Goal: Transaction & Acquisition: Book appointment/travel/reservation

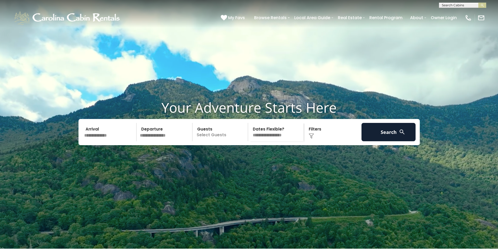
click at [401, 135] on img at bounding box center [402, 132] width 7 height 7
click at [393, 142] on button "Search" at bounding box center [389, 132] width 54 height 18
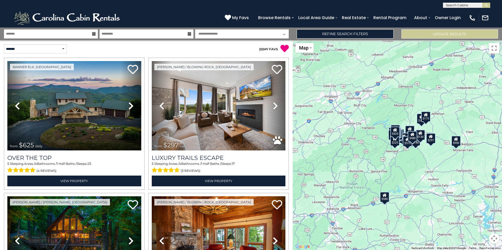
scroll to position [0, 0]
click at [452, 5] on input "text" at bounding box center [466, 5] width 46 height 5
type input "**********"
click at [458, 18] on em "Eagle Ridge" at bounding box center [466, 18] width 40 height 5
click at [486, 5] on img "submit" at bounding box center [486, 5] width 4 height 4
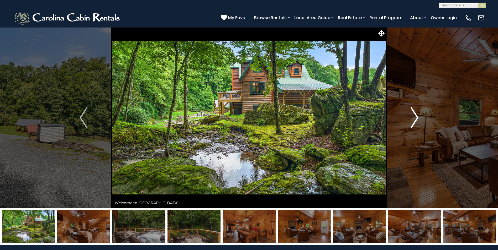
click at [417, 117] on img "Next" at bounding box center [415, 117] width 8 height 21
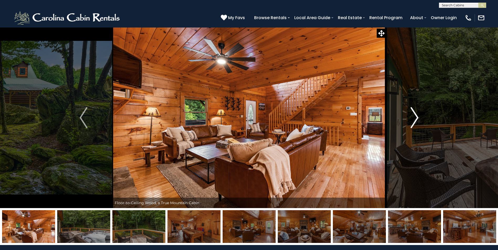
click at [417, 117] on img "Next" at bounding box center [415, 117] width 8 height 21
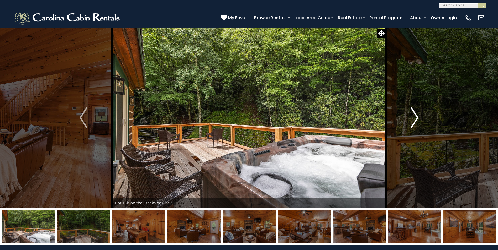
click at [417, 117] on img "Next" at bounding box center [415, 117] width 8 height 21
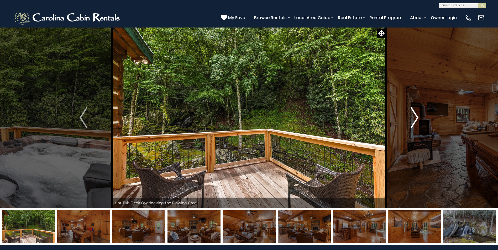
click at [417, 117] on img "Next" at bounding box center [415, 117] width 8 height 21
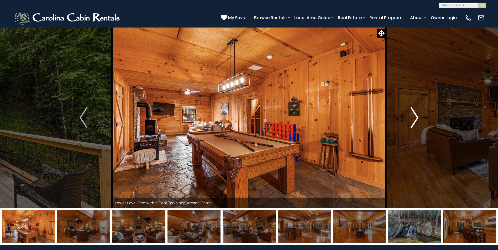
click at [417, 117] on img "Next" at bounding box center [415, 117] width 8 height 21
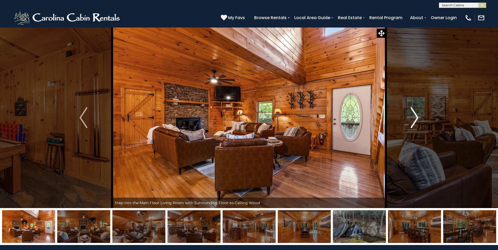
click at [417, 117] on img "Next" at bounding box center [415, 117] width 8 height 21
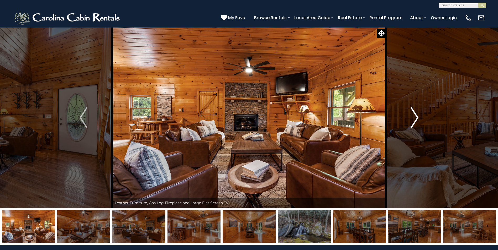
click at [417, 117] on img "Next" at bounding box center [415, 117] width 8 height 21
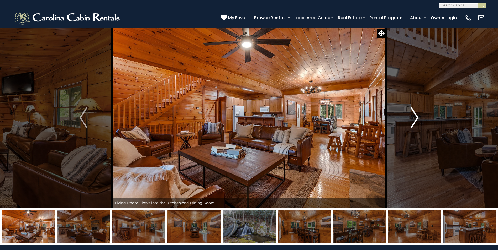
click at [416, 117] on img "Next" at bounding box center [415, 117] width 8 height 21
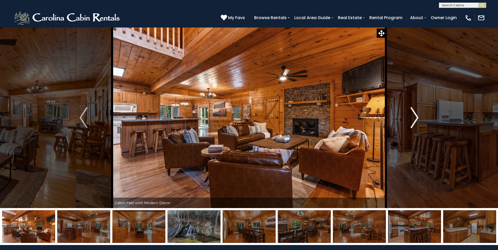
click at [416, 117] on img "Next" at bounding box center [415, 117] width 8 height 21
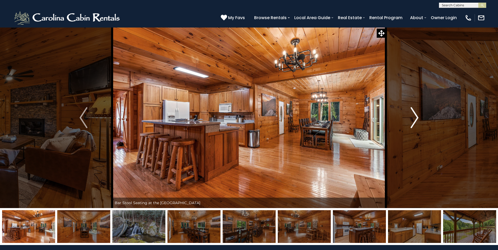
click at [416, 117] on img "Next" at bounding box center [415, 117] width 8 height 21
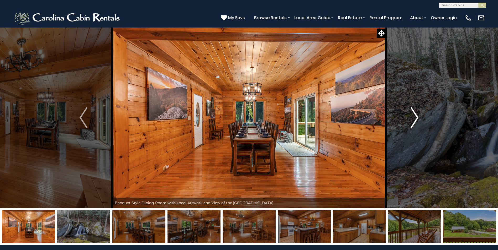
click at [416, 117] on img "Next" at bounding box center [415, 117] width 8 height 21
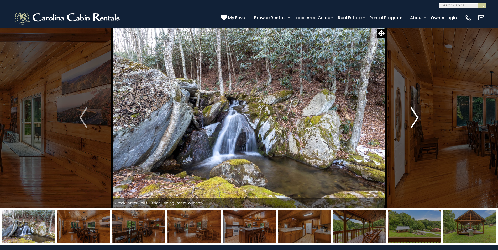
click at [416, 117] on img "Next" at bounding box center [415, 117] width 8 height 21
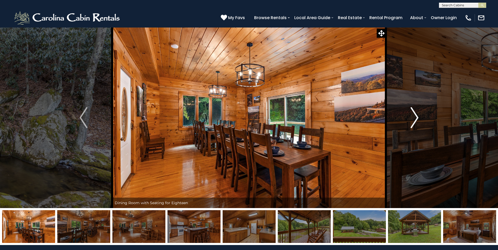
click at [416, 117] on img "Next" at bounding box center [415, 117] width 8 height 21
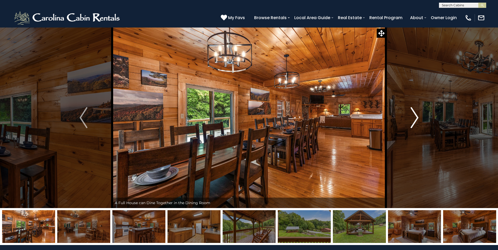
click at [416, 117] on img "Next" at bounding box center [415, 117] width 8 height 21
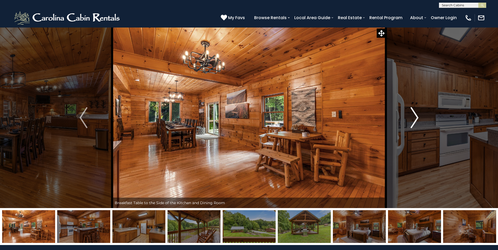
click at [416, 117] on img "Next" at bounding box center [415, 117] width 8 height 21
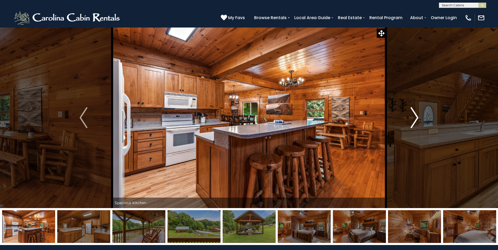
click at [416, 117] on img "Next" at bounding box center [415, 117] width 8 height 21
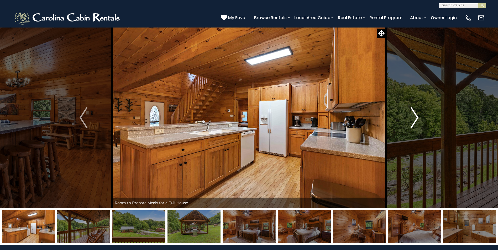
click at [416, 117] on img "Next" at bounding box center [415, 117] width 8 height 21
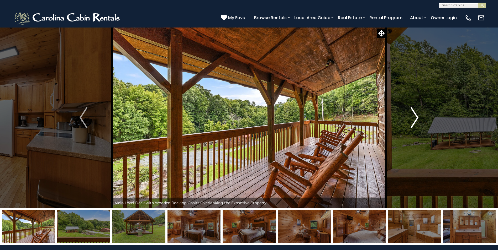
click at [416, 117] on img "Next" at bounding box center [415, 117] width 8 height 21
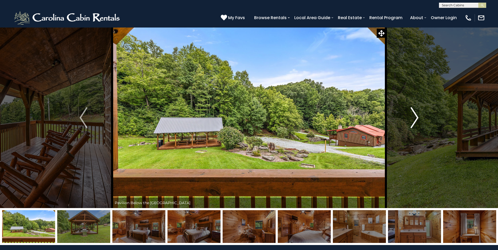
click at [416, 117] on img "Next" at bounding box center [415, 117] width 8 height 21
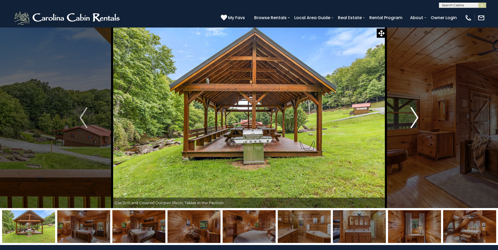
click at [416, 117] on img "Next" at bounding box center [415, 117] width 8 height 21
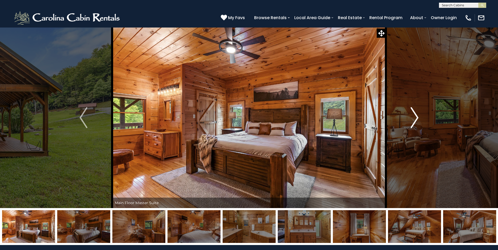
click at [416, 117] on img "Next" at bounding box center [415, 117] width 8 height 21
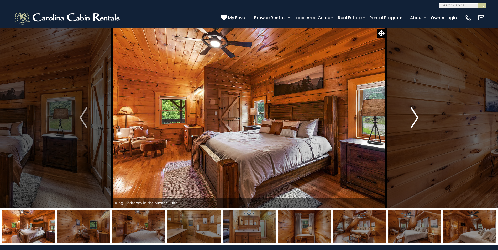
click at [416, 117] on img "Next" at bounding box center [415, 117] width 8 height 21
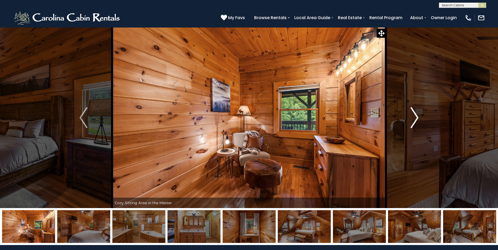
click at [416, 117] on img "Next" at bounding box center [415, 117] width 8 height 21
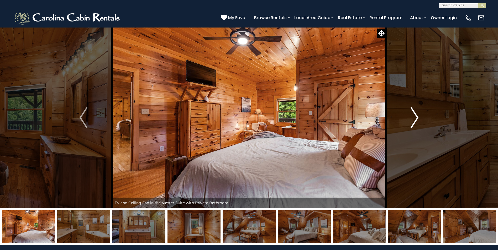
click at [416, 117] on img "Next" at bounding box center [415, 117] width 8 height 21
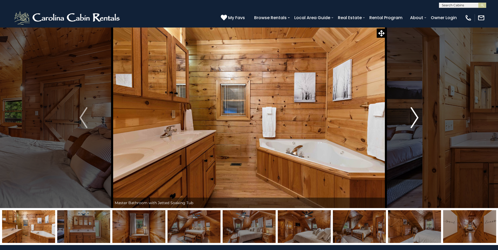
click at [416, 117] on img "Next" at bounding box center [415, 117] width 8 height 21
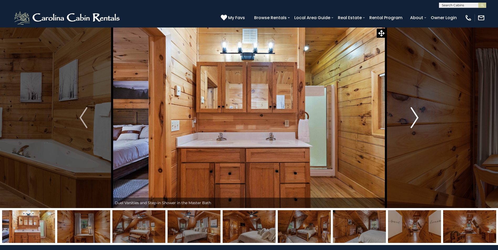
click at [416, 117] on img "Next" at bounding box center [415, 117] width 8 height 21
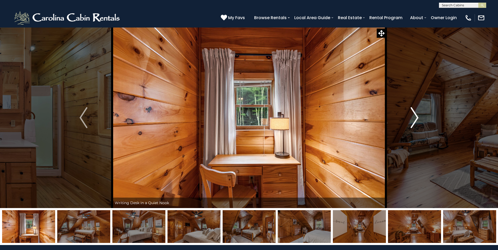
click at [416, 117] on img "Next" at bounding box center [415, 117] width 8 height 21
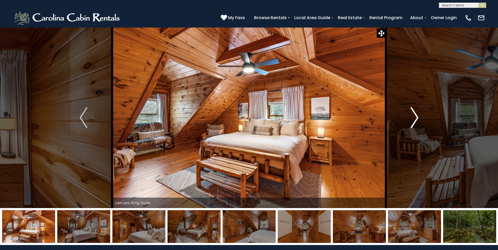
click at [416, 117] on img "Next" at bounding box center [415, 117] width 8 height 21
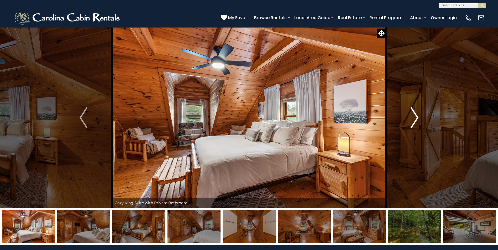
click at [416, 117] on img "Next" at bounding box center [415, 117] width 8 height 21
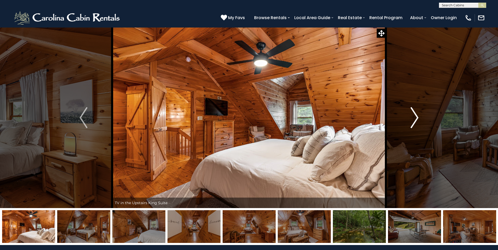
click at [416, 117] on img "Next" at bounding box center [415, 117] width 8 height 21
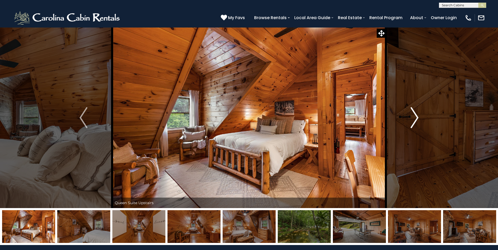
click at [416, 117] on img "Next" at bounding box center [415, 117] width 8 height 21
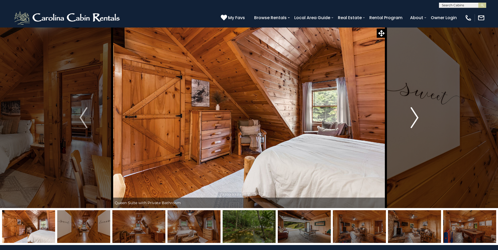
click at [416, 117] on img "Next" at bounding box center [415, 117] width 8 height 21
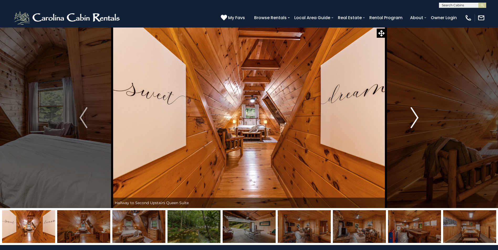
click at [416, 117] on img "Next" at bounding box center [415, 117] width 8 height 21
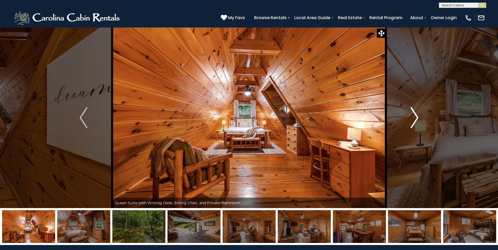
click at [416, 117] on img "Next" at bounding box center [415, 117] width 8 height 21
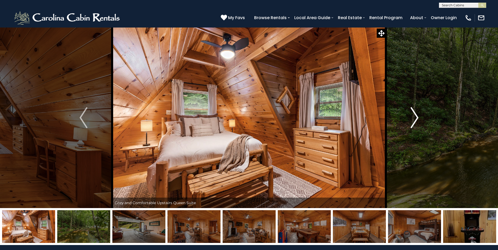
click at [416, 117] on img "Next" at bounding box center [415, 117] width 8 height 21
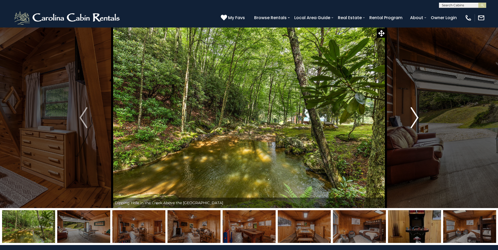
click at [418, 117] on img "Next" at bounding box center [415, 117] width 8 height 21
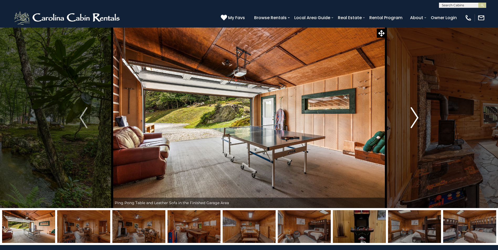
click at [418, 117] on img "Next" at bounding box center [415, 117] width 8 height 21
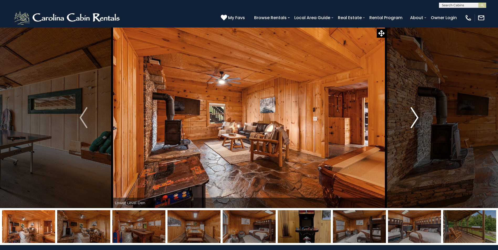
click at [418, 117] on img "Next" at bounding box center [415, 117] width 8 height 21
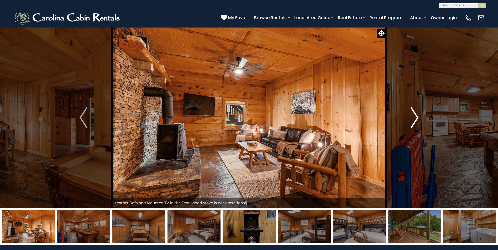
click at [418, 117] on img "Next" at bounding box center [415, 117] width 8 height 21
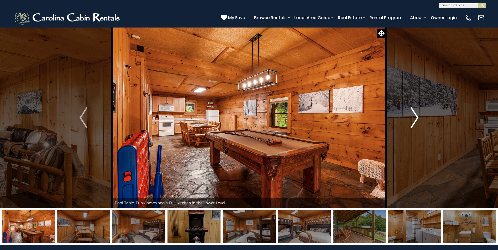
click at [418, 117] on img "Next" at bounding box center [415, 117] width 8 height 21
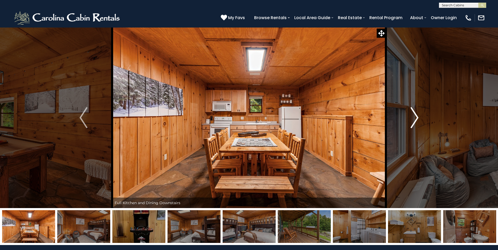
click at [418, 117] on img "Next" at bounding box center [415, 117] width 8 height 21
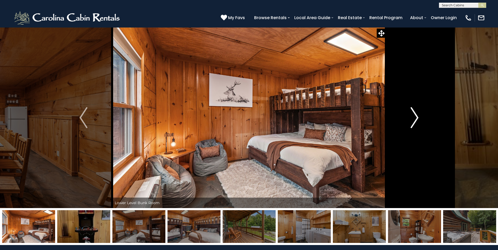
click at [418, 117] on img "Next" at bounding box center [415, 117] width 8 height 21
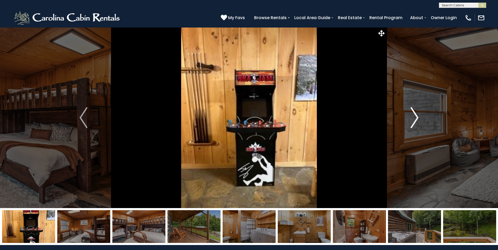
click at [418, 117] on img "Next" at bounding box center [415, 117] width 8 height 21
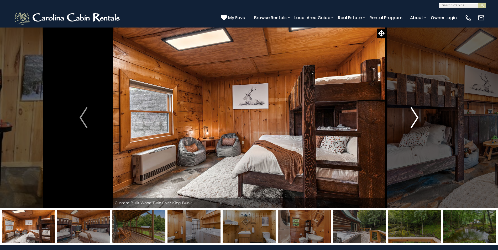
click at [418, 117] on img "Next" at bounding box center [415, 117] width 8 height 21
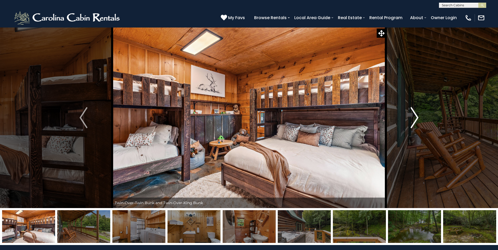
click at [418, 117] on img "Next" at bounding box center [415, 117] width 8 height 21
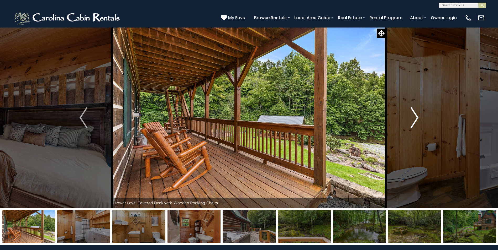
click at [418, 117] on img "Next" at bounding box center [415, 117] width 8 height 21
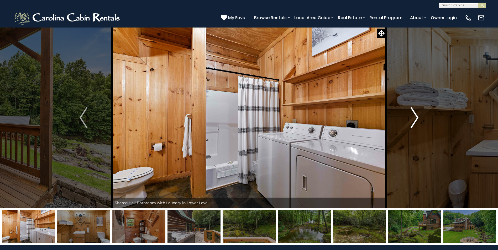
click at [418, 117] on img "Next" at bounding box center [415, 117] width 8 height 21
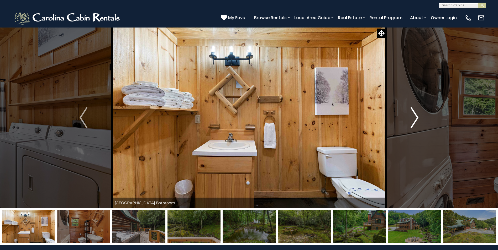
click at [418, 117] on img "Next" at bounding box center [415, 117] width 8 height 21
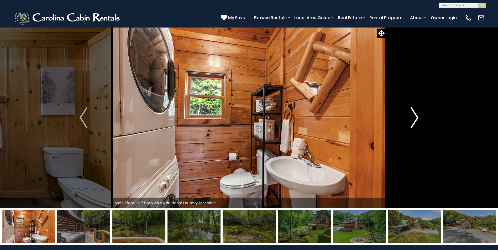
click at [418, 117] on img "Next" at bounding box center [415, 117] width 8 height 21
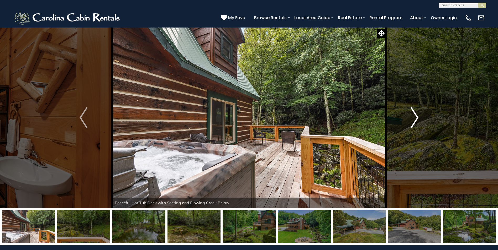
click at [418, 117] on img "Next" at bounding box center [415, 117] width 8 height 21
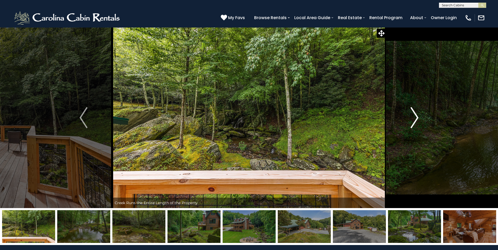
click at [418, 117] on img "Next" at bounding box center [415, 117] width 8 height 21
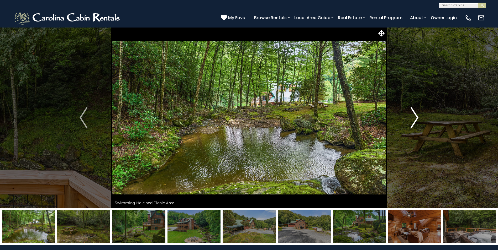
click at [418, 117] on img "Next" at bounding box center [415, 117] width 8 height 21
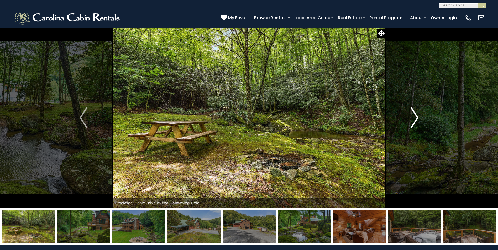
click at [418, 117] on img "Next" at bounding box center [415, 117] width 8 height 21
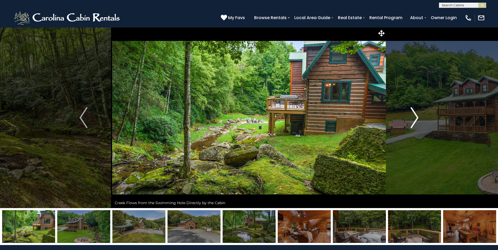
click at [415, 117] on img "Next" at bounding box center [415, 117] width 8 height 21
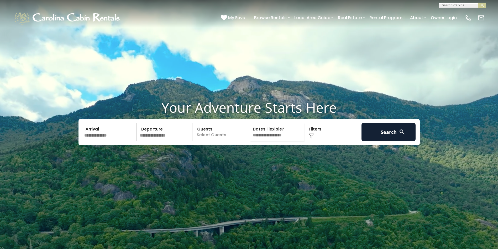
scroll to position [0, 0]
click at [456, 3] on input "text" at bounding box center [462, 5] width 46 height 5
type input "*********"
click at [453, 12] on em "Owls Nest" at bounding box center [451, 12] width 19 height 5
click at [482, 5] on img "submit" at bounding box center [482, 5] width 4 height 4
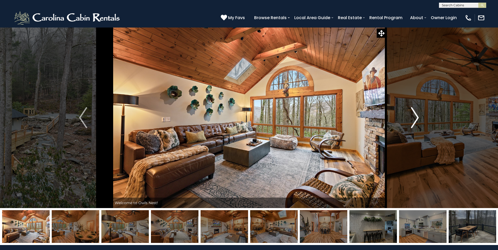
click at [417, 116] on img "Next" at bounding box center [415, 117] width 8 height 21
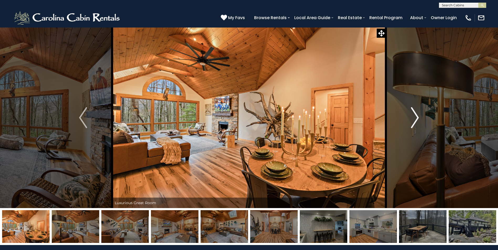
click at [417, 116] on img "Next" at bounding box center [415, 117] width 8 height 21
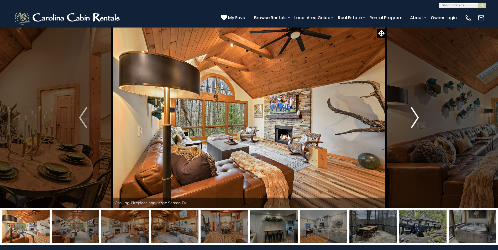
click at [417, 116] on img "Next" at bounding box center [415, 117] width 8 height 21
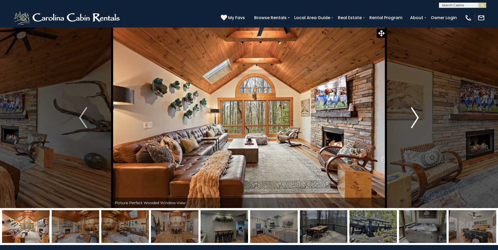
click at [417, 116] on img "Next" at bounding box center [415, 117] width 8 height 21
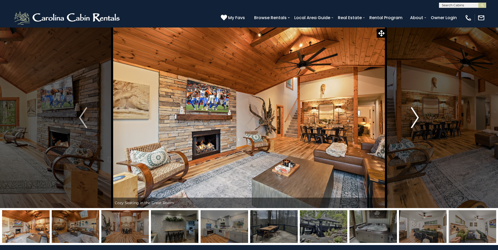
click at [417, 116] on img "Next" at bounding box center [415, 117] width 8 height 21
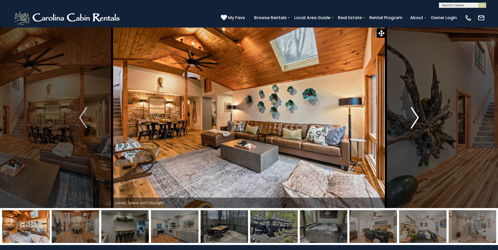
click at [417, 116] on img "Next" at bounding box center [415, 117] width 8 height 21
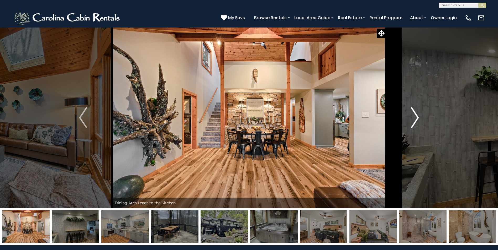
click at [417, 116] on img "Next" at bounding box center [415, 117] width 8 height 21
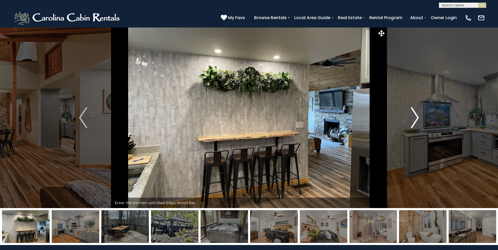
click at [417, 116] on img "Next" at bounding box center [415, 117] width 8 height 21
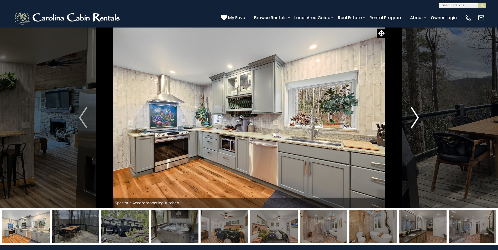
click at [417, 116] on img "Next" at bounding box center [415, 117] width 8 height 21
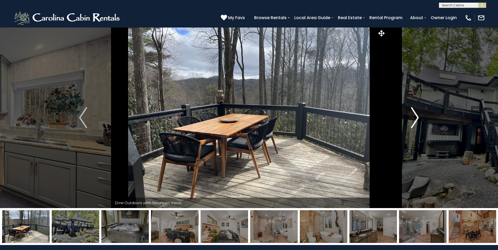
click at [417, 116] on img "Next" at bounding box center [415, 117] width 8 height 21
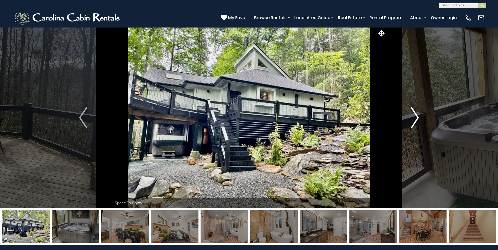
click at [417, 116] on img "Next" at bounding box center [415, 117] width 8 height 21
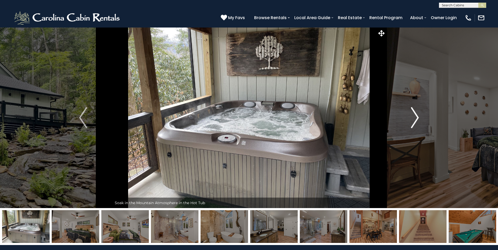
click at [417, 116] on img "Next" at bounding box center [415, 117] width 8 height 21
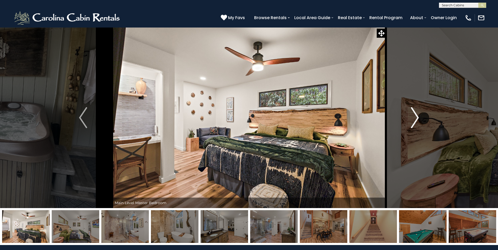
click at [417, 116] on img "Next" at bounding box center [415, 117] width 8 height 21
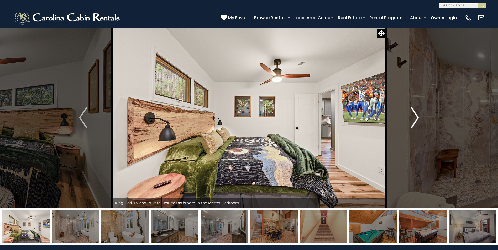
click at [417, 116] on img "Next" at bounding box center [415, 117] width 8 height 21
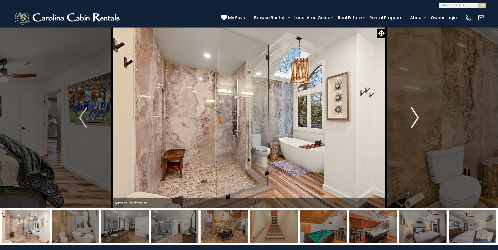
click at [417, 116] on img "Next" at bounding box center [415, 117] width 8 height 21
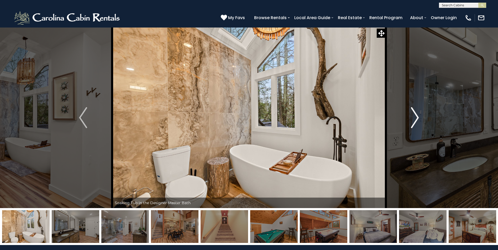
click at [417, 116] on img "Next" at bounding box center [415, 117] width 8 height 21
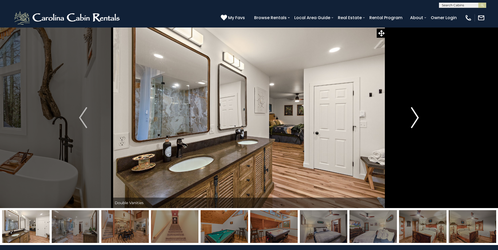
click at [417, 116] on img "Next" at bounding box center [415, 117] width 8 height 21
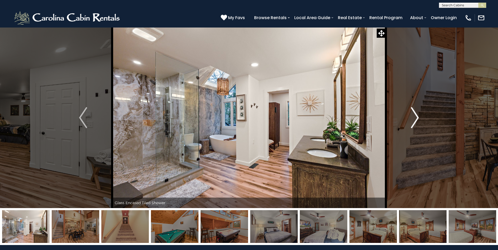
click at [417, 116] on img "Next" at bounding box center [415, 117] width 8 height 21
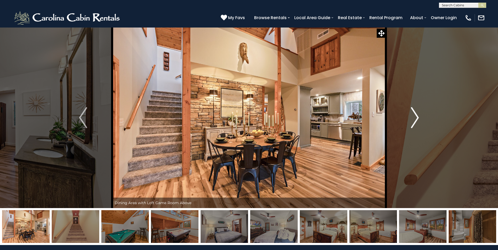
click at [417, 116] on img "Next" at bounding box center [415, 117] width 8 height 21
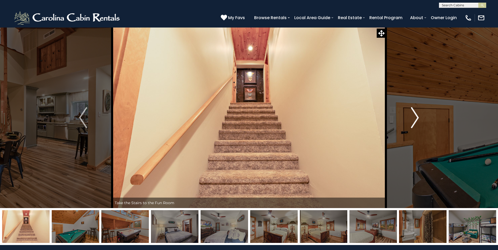
click at [417, 116] on img "Next" at bounding box center [415, 117] width 8 height 21
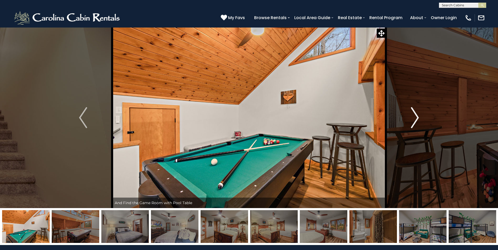
click at [417, 116] on img "Next" at bounding box center [415, 117] width 8 height 21
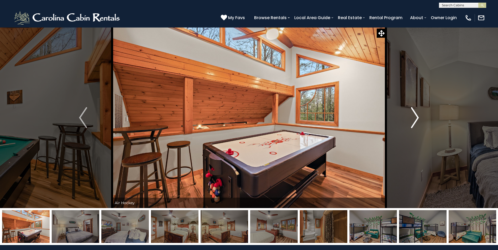
click at [417, 116] on img "Next" at bounding box center [415, 117] width 8 height 21
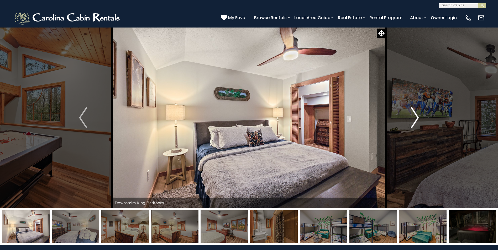
click at [417, 116] on img "Next" at bounding box center [415, 117] width 8 height 21
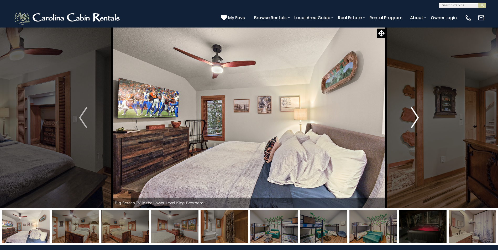
click at [417, 116] on img "Next" at bounding box center [415, 117] width 8 height 21
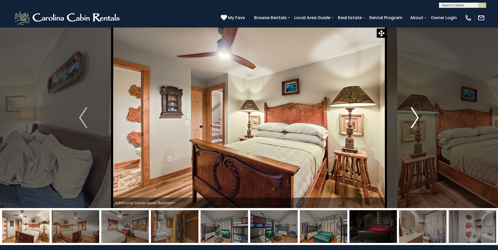
click at [417, 116] on img "Next" at bounding box center [415, 117] width 8 height 21
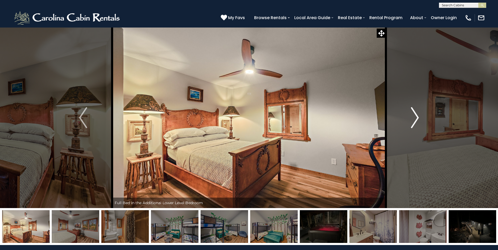
click at [417, 116] on img "Next" at bounding box center [415, 117] width 8 height 21
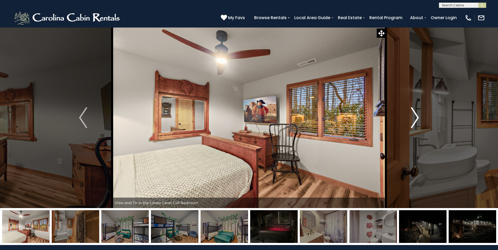
click at [417, 116] on img "Next" at bounding box center [415, 117] width 8 height 21
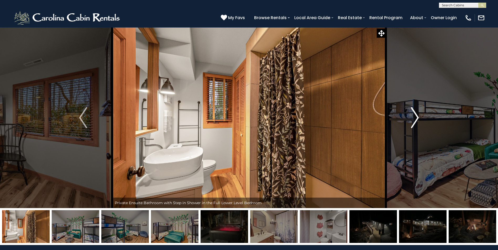
click at [417, 116] on img "Next" at bounding box center [415, 117] width 8 height 21
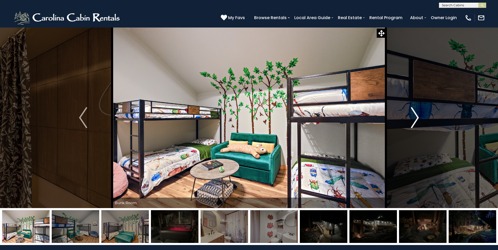
click at [417, 116] on img "Next" at bounding box center [415, 117] width 8 height 21
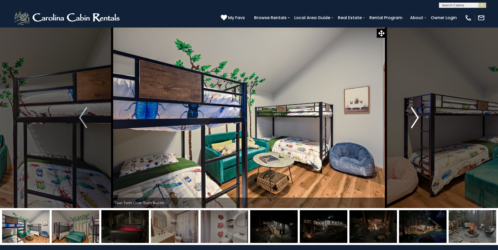
click at [417, 116] on img "Next" at bounding box center [415, 117] width 8 height 21
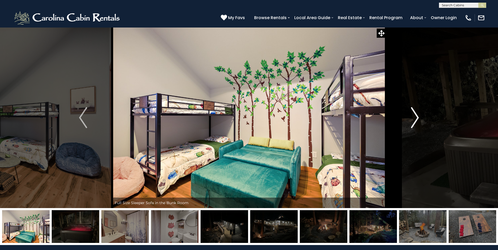
click at [417, 116] on img "Next" at bounding box center [415, 117] width 8 height 21
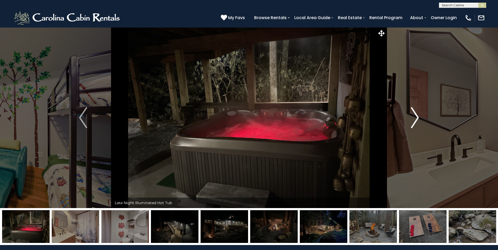
click at [417, 116] on img "Next" at bounding box center [415, 117] width 8 height 21
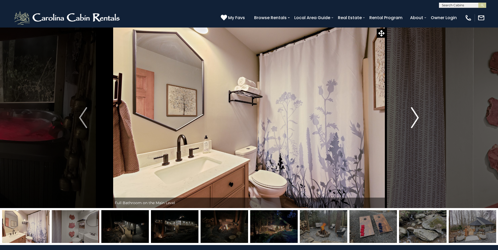
click at [417, 116] on img "Next" at bounding box center [415, 117] width 8 height 21
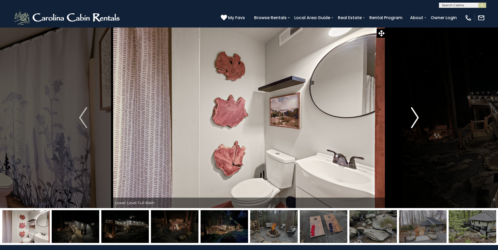
click at [417, 116] on img "Next" at bounding box center [415, 117] width 8 height 21
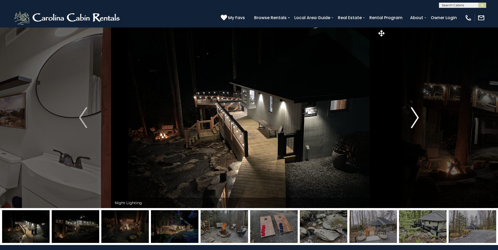
click at [417, 116] on img "Next" at bounding box center [415, 117] width 8 height 21
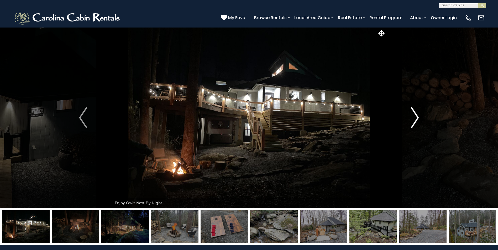
click at [417, 116] on img "Next" at bounding box center [415, 117] width 8 height 21
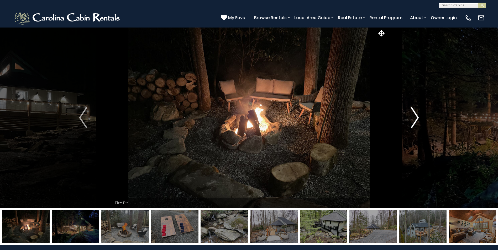
click at [417, 116] on img "Next" at bounding box center [415, 117] width 8 height 21
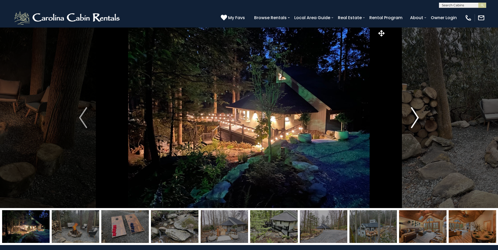
click at [417, 116] on img "Next" at bounding box center [415, 117] width 8 height 21
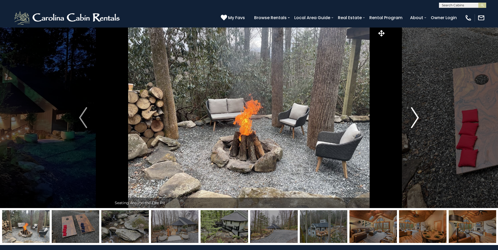
click at [417, 116] on img "Next" at bounding box center [415, 117] width 8 height 21
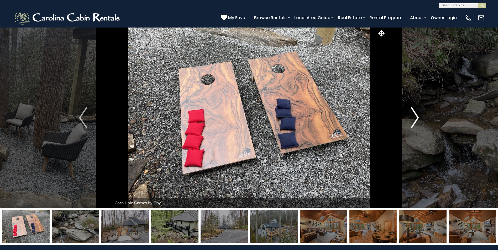
click at [417, 116] on img "Next" at bounding box center [415, 117] width 8 height 21
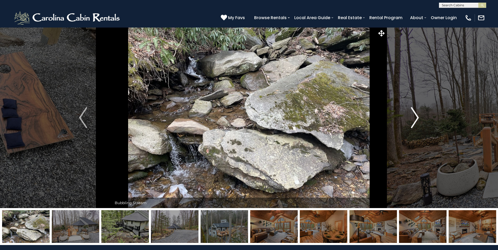
click at [417, 116] on img "Next" at bounding box center [415, 117] width 8 height 21
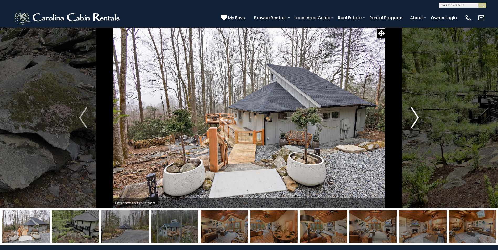
click at [417, 116] on img "Next" at bounding box center [415, 117] width 8 height 21
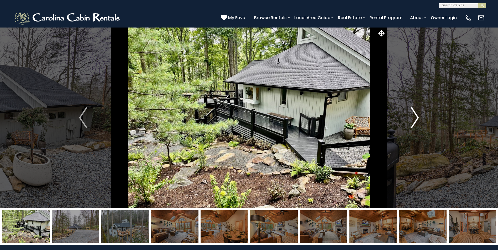
click at [417, 116] on img "Next" at bounding box center [415, 117] width 8 height 21
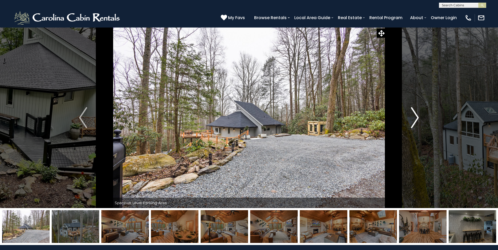
click at [417, 116] on img "Next" at bounding box center [415, 117] width 8 height 21
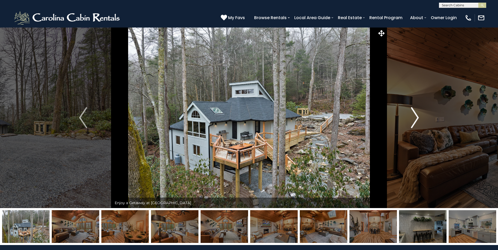
click at [417, 116] on img "Next" at bounding box center [415, 117] width 8 height 21
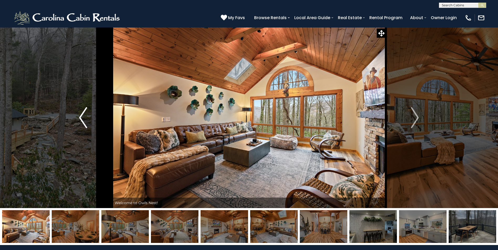
click at [81, 118] on img "Previous" at bounding box center [83, 117] width 8 height 21
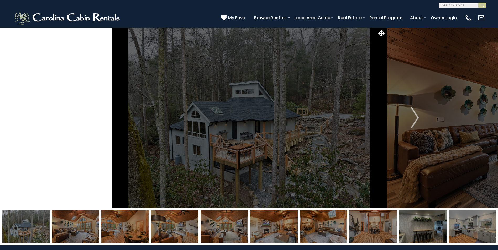
click at [81, 118] on img "Previous" at bounding box center [83, 117] width 8 height 21
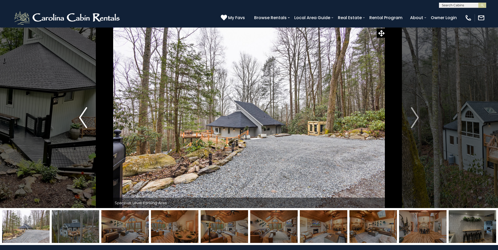
click at [81, 118] on img "Previous" at bounding box center [83, 117] width 8 height 21
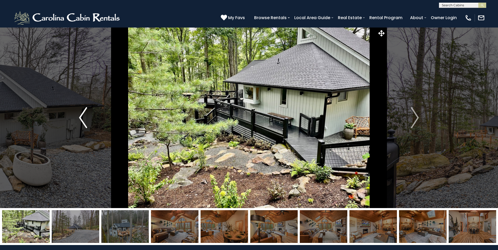
click at [81, 118] on img "Previous" at bounding box center [83, 117] width 8 height 21
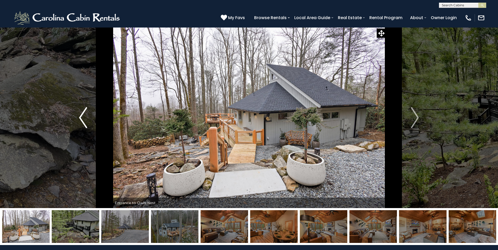
click at [80, 119] on img "Previous" at bounding box center [83, 117] width 8 height 21
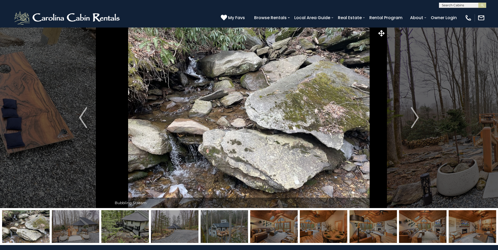
click at [245, 137] on img at bounding box center [249, 117] width 274 height 181
click at [285, 79] on img at bounding box center [249, 117] width 274 height 181
click at [129, 203] on div "Bubbling Stream" at bounding box center [249, 203] width 274 height 11
click at [382, 33] on icon at bounding box center [381, 33] width 6 height 6
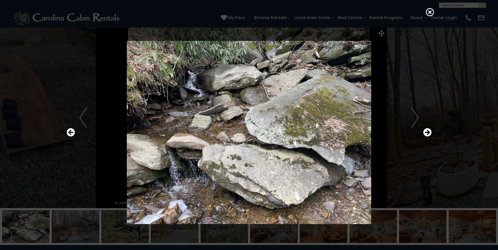
click at [253, 123] on img at bounding box center [249, 133] width 316 height 184
click at [428, 133] on icon "Next" at bounding box center [427, 132] width 8 height 8
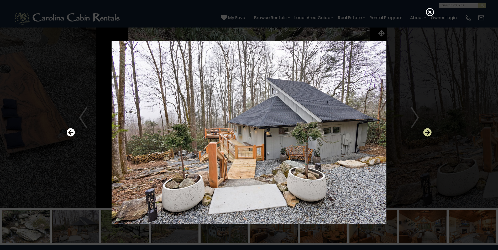
click at [428, 133] on icon "Next" at bounding box center [427, 132] width 8 height 8
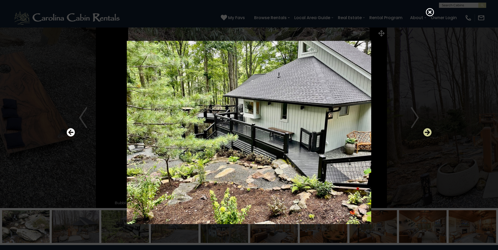
click at [428, 133] on icon "Next" at bounding box center [427, 132] width 8 height 8
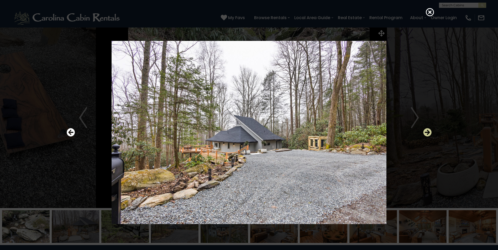
click at [428, 133] on icon "Next" at bounding box center [427, 132] width 8 height 8
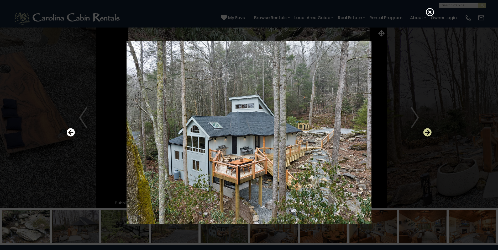
click at [428, 133] on icon "Next" at bounding box center [427, 132] width 8 height 8
